Goal: Complete application form

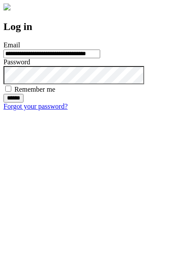
type input "**********"
click at [23, 103] on input "******" at bounding box center [13, 98] width 20 height 9
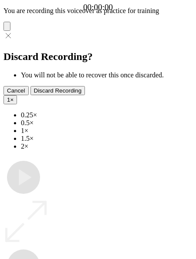
type input "**********"
